Goal: Information Seeking & Learning: Learn about a topic

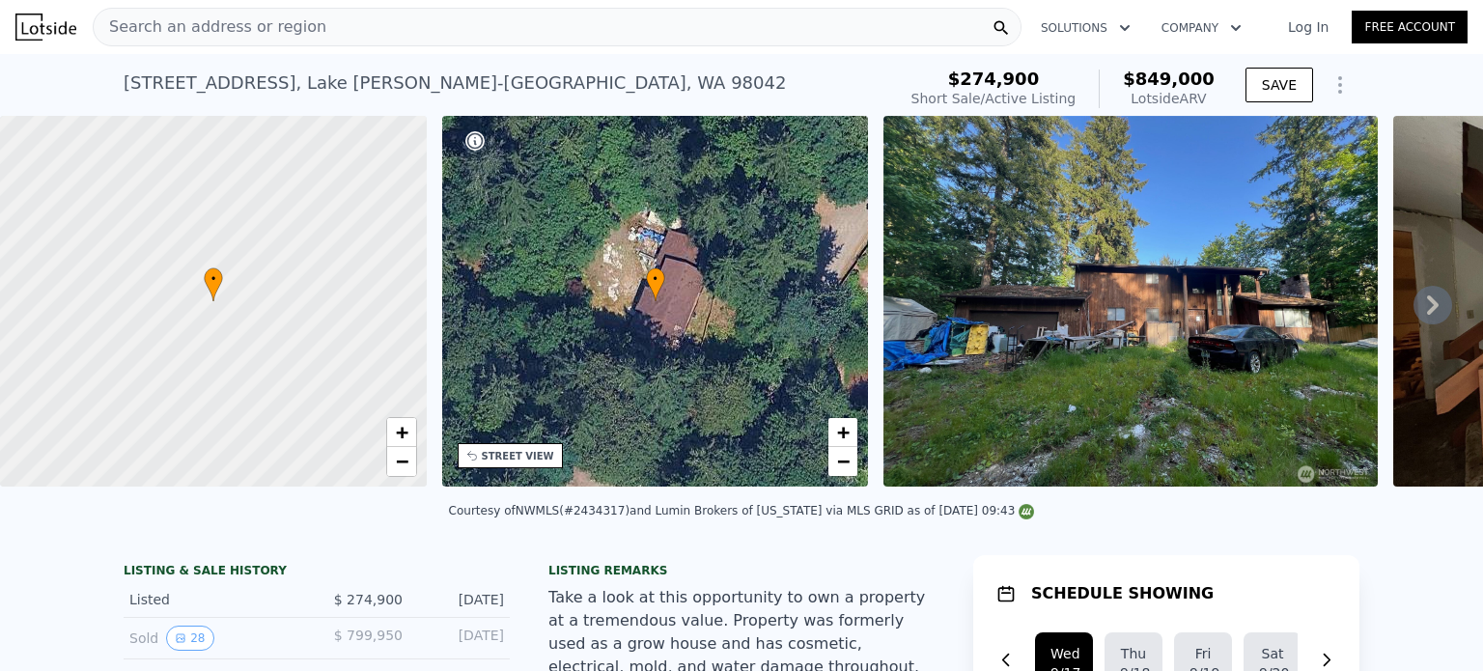
click at [218, 16] on span "Search an address or region" at bounding box center [210, 26] width 233 height 23
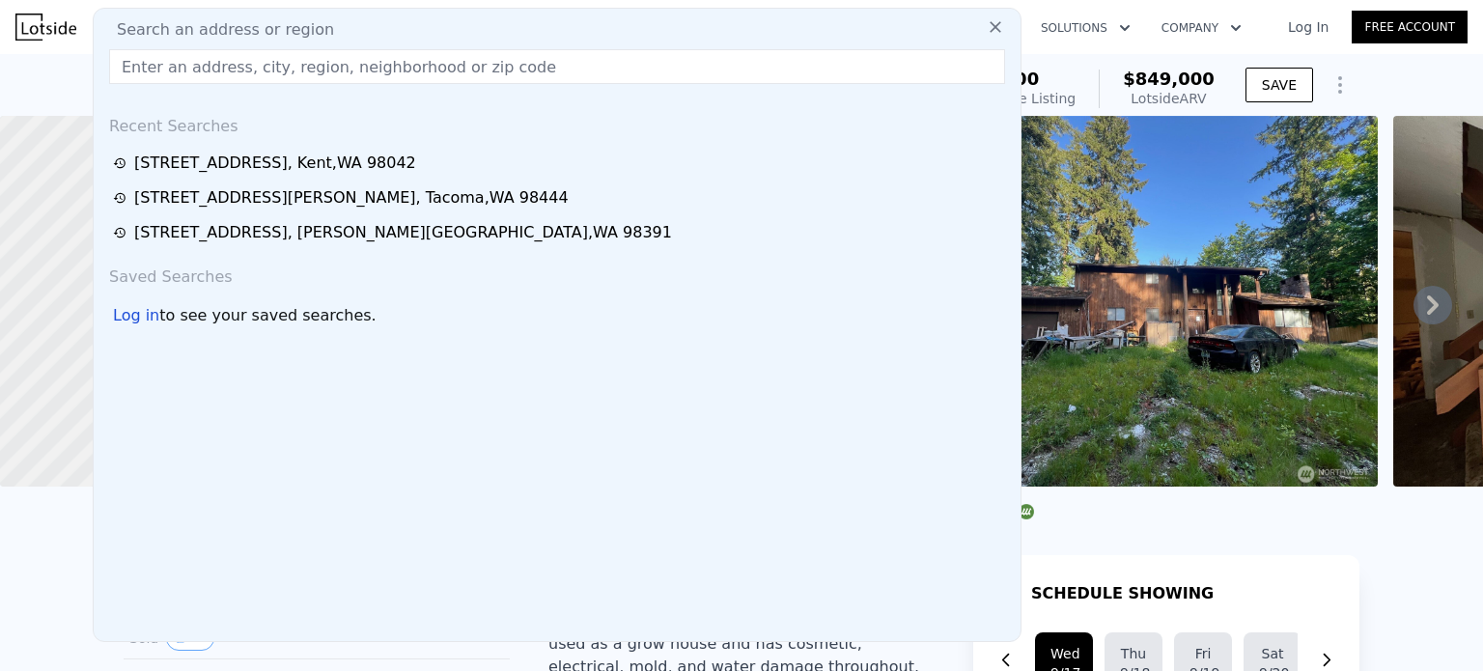
click at [183, 72] on input "text" at bounding box center [557, 66] width 896 height 35
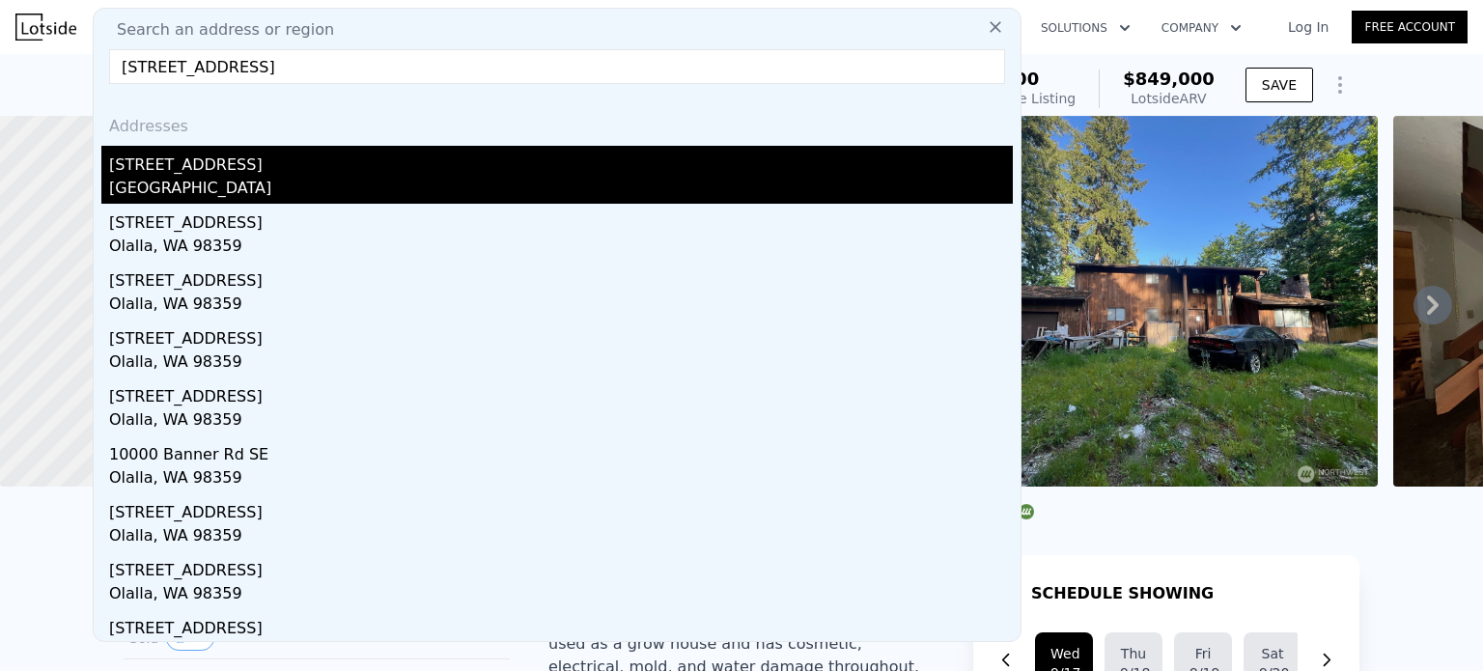
type input "[STREET_ADDRESS]"
click at [263, 196] on div "[GEOGRAPHIC_DATA]" at bounding box center [561, 190] width 904 height 27
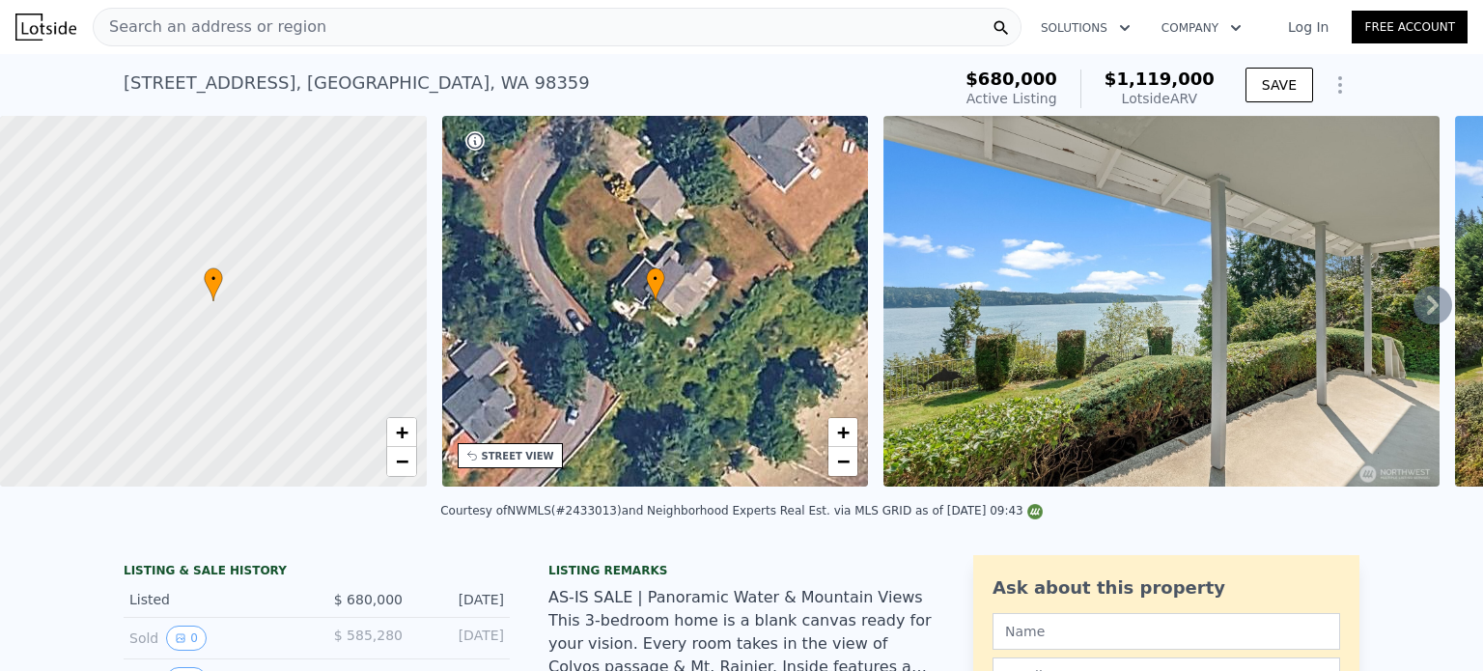
click at [329, 26] on div "Search an address or region" at bounding box center [557, 27] width 929 height 39
drag, startPoint x: 174, startPoint y: 73, endPoint x: 69, endPoint y: 568, distance: 505.4
click at [216, 35] on span "Search an address or region" at bounding box center [210, 26] width 233 height 23
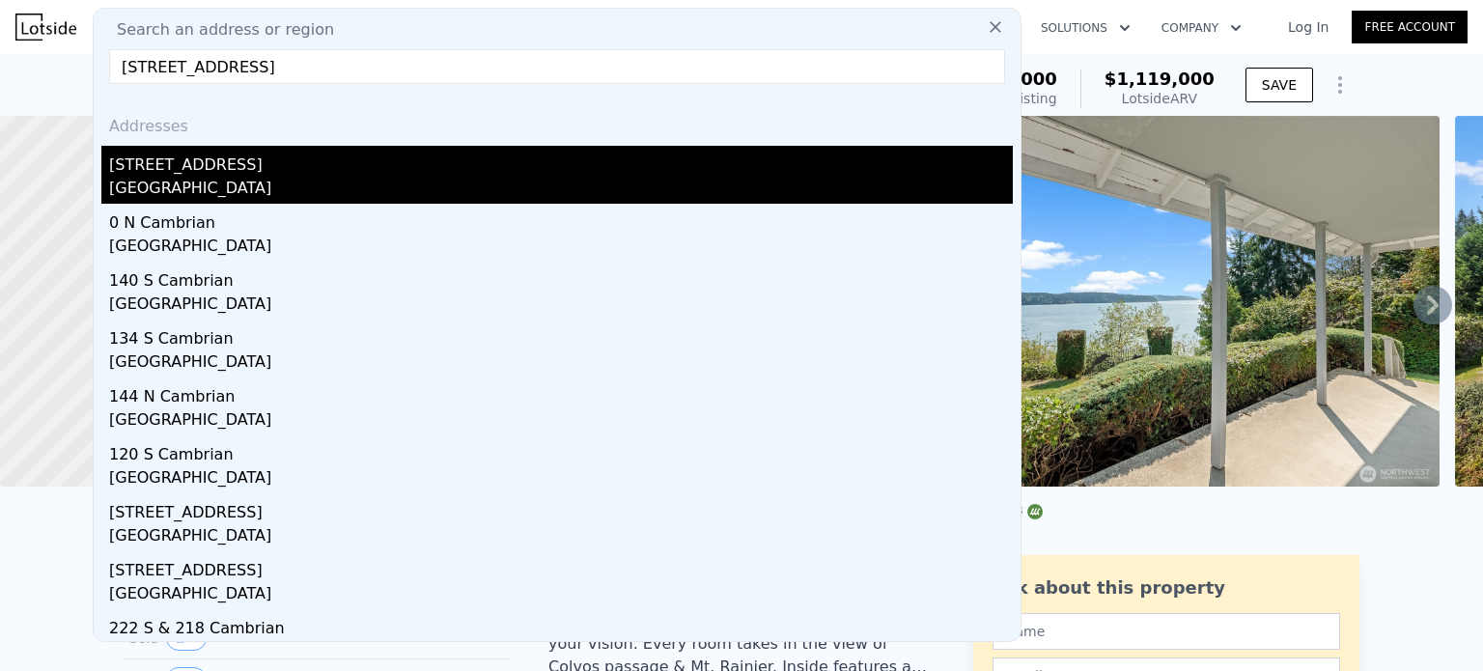
type input "[STREET_ADDRESS]"
click at [211, 178] on div "[GEOGRAPHIC_DATA]" at bounding box center [561, 190] width 904 height 27
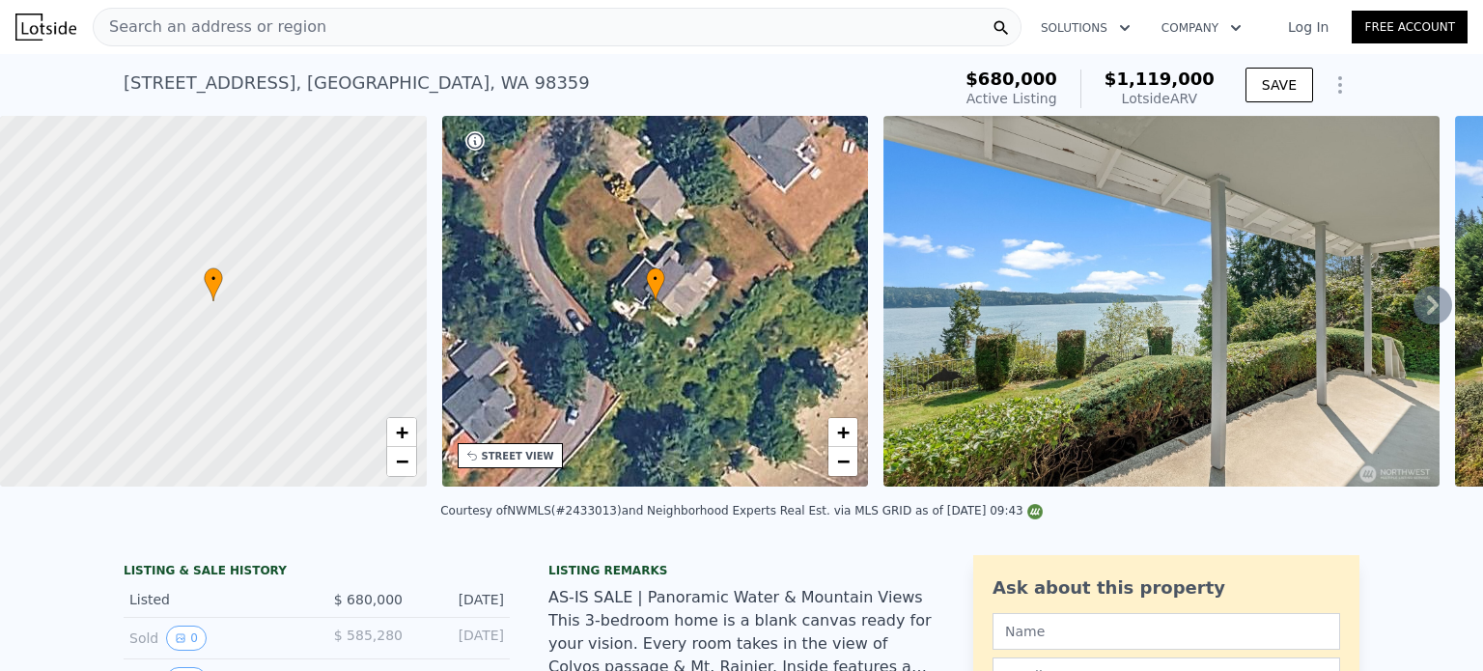
type input "1"
type input "1060"
type input "1921"
type input "8276"
type input "24829"
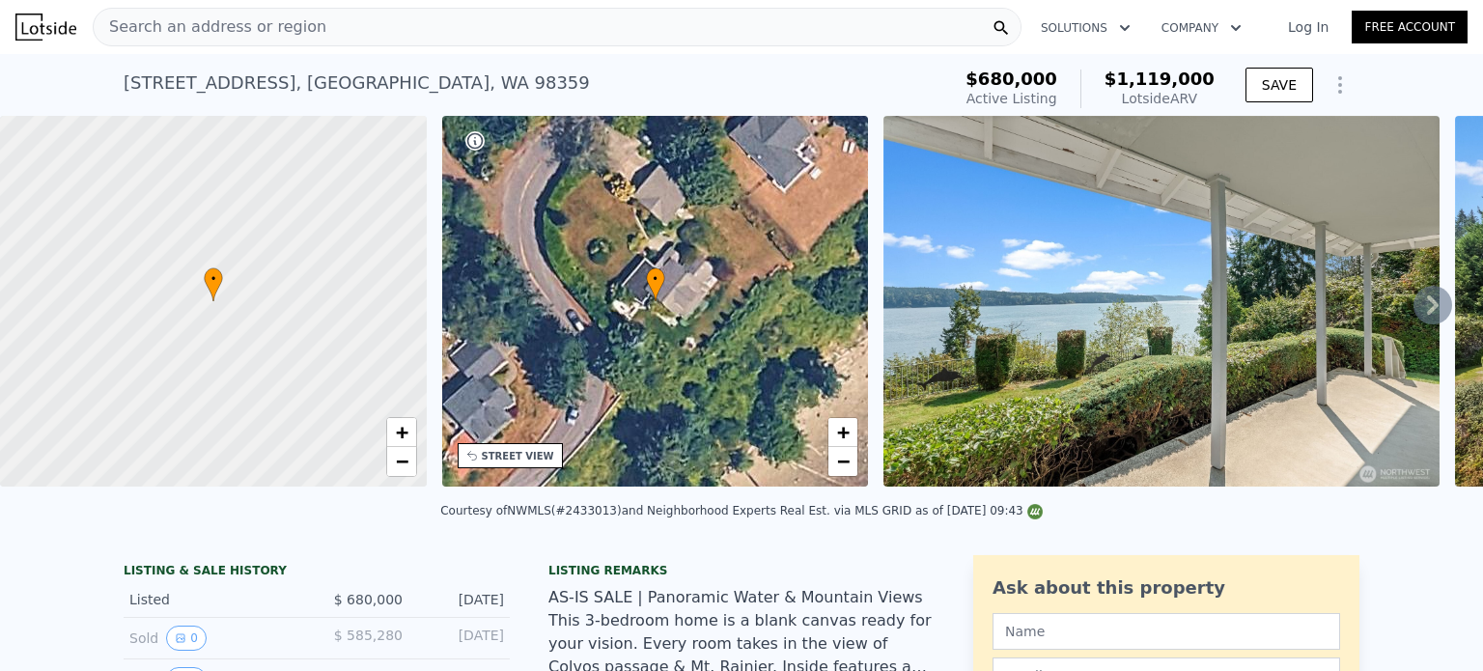
type input "$ 438,000"
type input "5"
type input "$ 86,868"
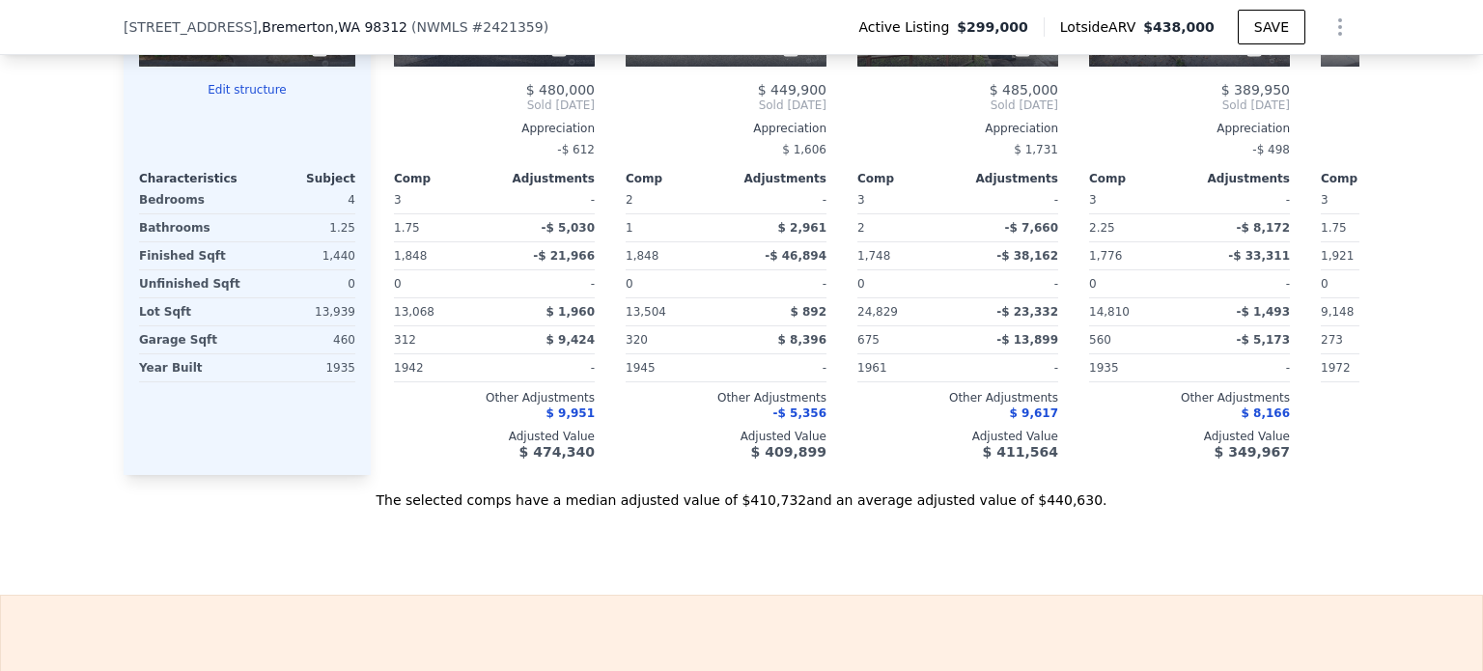
scroll to position [2503, 0]
